Goal: Find specific page/section: Find specific page/section

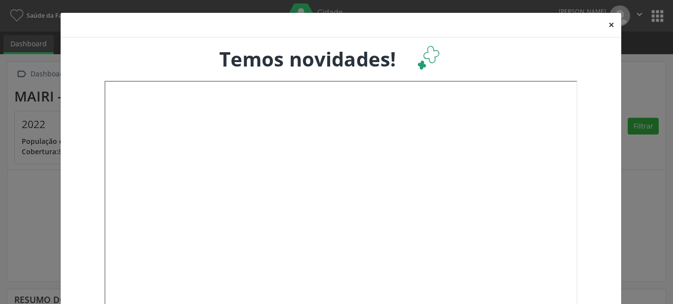
click at [608, 22] on button "×" at bounding box center [611, 25] width 20 height 24
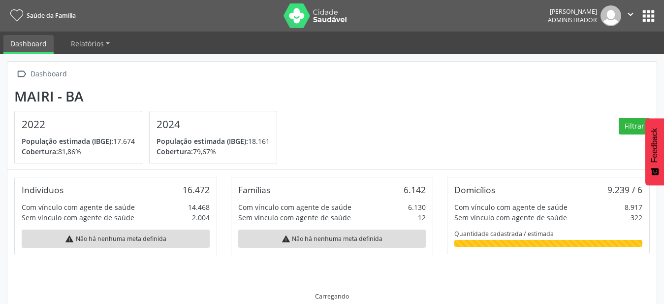
click at [646, 16] on button "apps" at bounding box center [648, 15] width 17 height 17
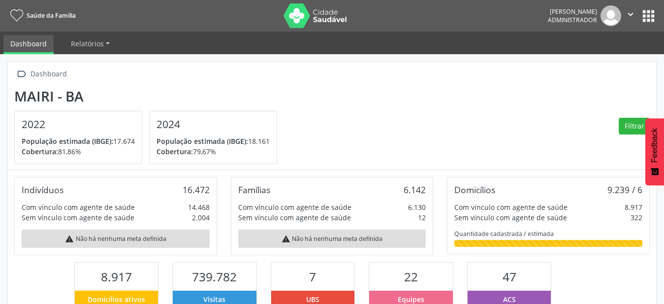
scroll to position [164, 217]
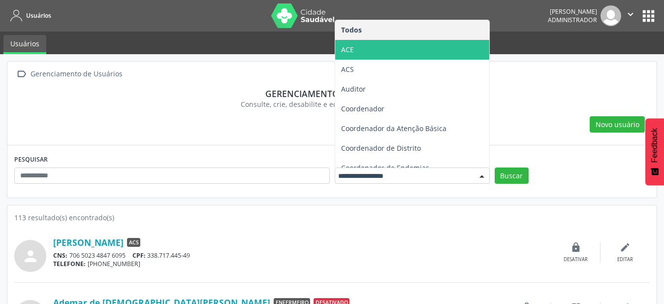
click at [416, 48] on span "ACE" at bounding box center [412, 50] width 154 height 20
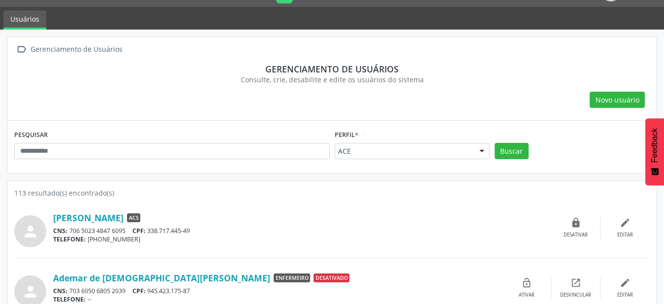
scroll to position [100, 0]
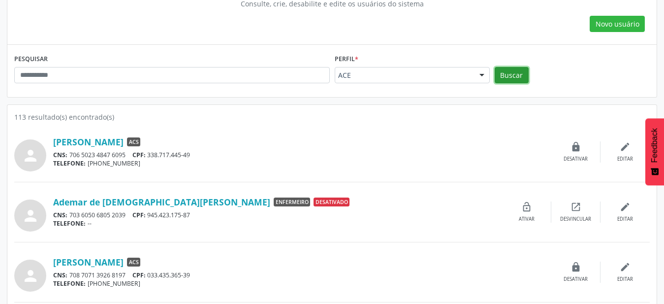
click at [515, 79] on button "Buscar" at bounding box center [512, 75] width 34 height 17
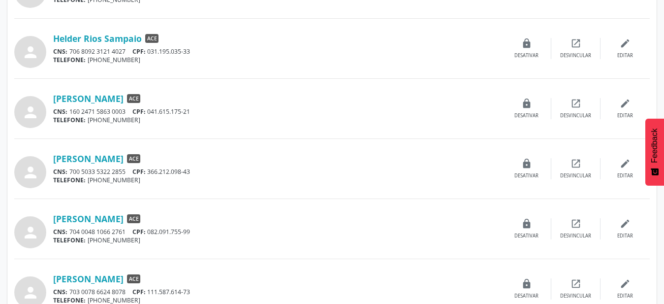
scroll to position [852, 0]
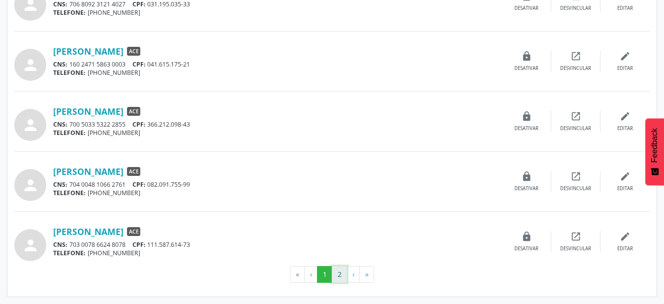
click at [338, 276] on button "2" at bounding box center [339, 274] width 15 height 17
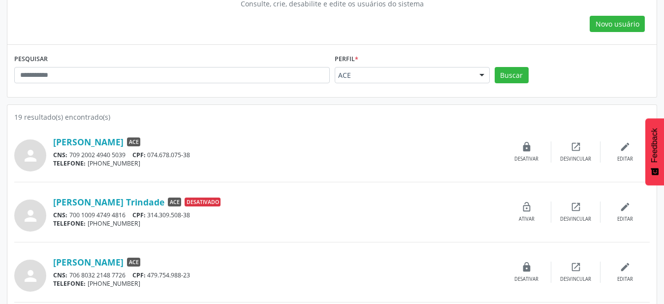
scroll to position [191, 0]
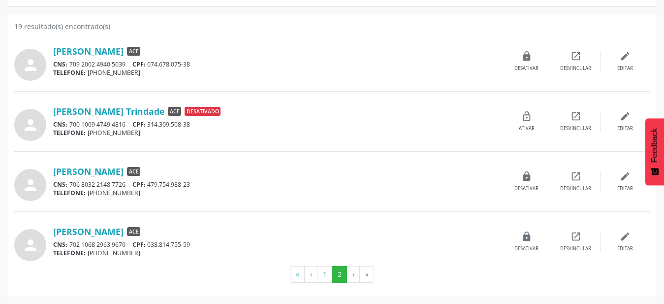
click at [124, 58] on div "[PERSON_NAME] ACE CNS: 709 2002 4940 5039 CPF: 074.678.075-38 TELEFONE: [PHONE_…" at bounding box center [277, 62] width 449 height 32
click at [107, 47] on link "[PERSON_NAME]" at bounding box center [88, 51] width 70 height 11
click at [328, 277] on button "1" at bounding box center [324, 274] width 15 height 17
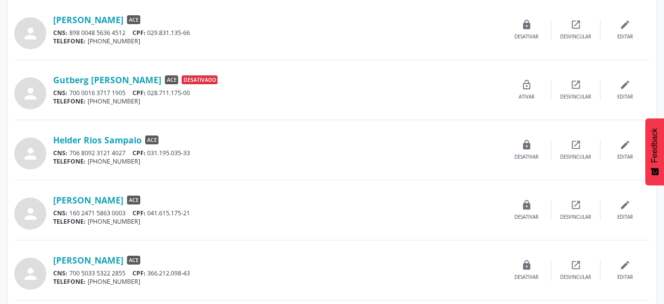
scroll to position [852, 0]
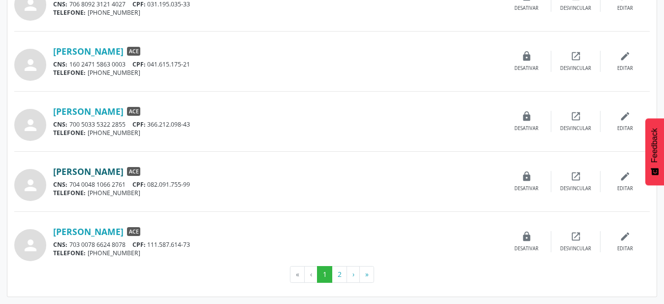
click at [124, 172] on link "[PERSON_NAME]" at bounding box center [88, 171] width 70 height 11
